Goal: Information Seeking & Learning: Learn about a topic

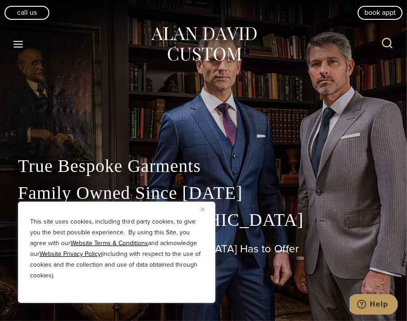
click at [20, 41] on icon "Toggle Menu" at bounding box center [18, 44] width 11 height 11
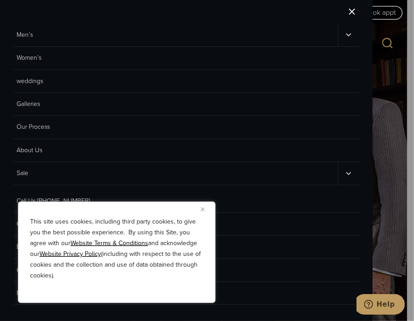
click at [28, 35] on link "Men’s" at bounding box center [175, 35] width 325 height 22
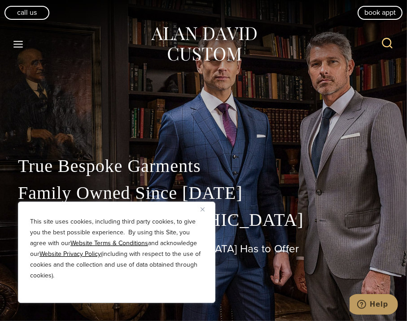
click at [23, 41] on icon "Toggle Menu" at bounding box center [18, 44] width 11 height 11
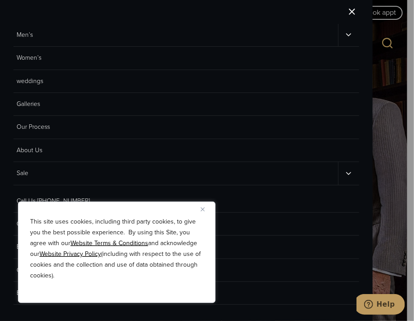
click at [345, 31] on icon "Men’s sub menu toggle" at bounding box center [348, 35] width 9 height 9
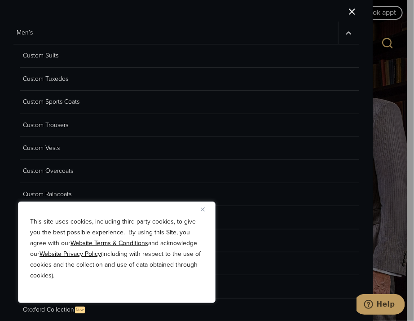
click at [205, 208] on button "Close" at bounding box center [206, 209] width 11 height 11
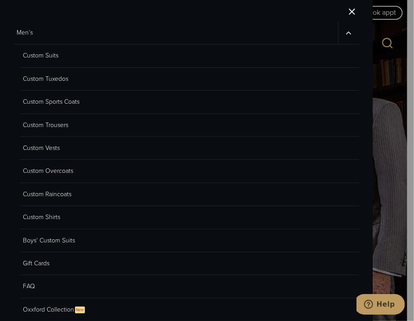
click at [53, 215] on link "Custom Shirts" at bounding box center [189, 217] width 339 height 23
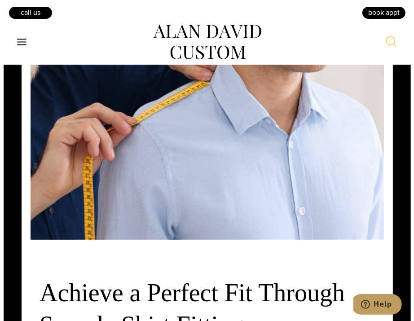
scroll to position [2170, 0]
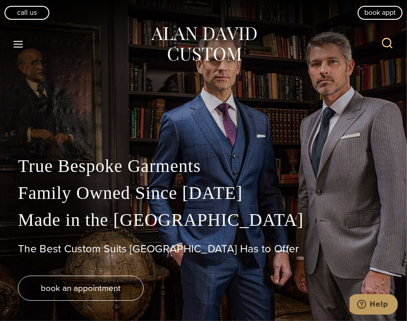
click at [18, 46] on icon "Open menu" at bounding box center [17, 44] width 9 height 7
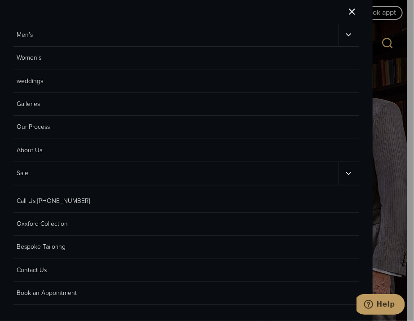
click at [348, 39] on button "Toggle child menu" at bounding box center [348, 35] width 21 height 22
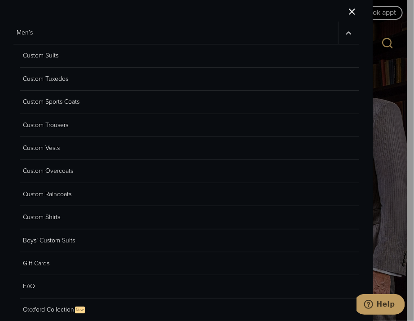
click at [67, 101] on link "Custom Sports Coats" at bounding box center [189, 102] width 339 height 23
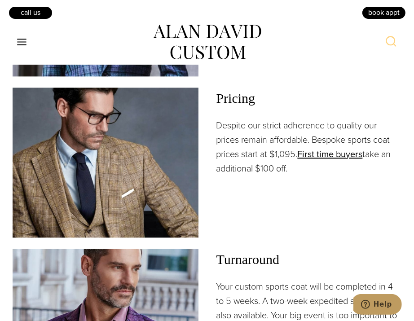
scroll to position [1241, 0]
